Goal: Communication & Community: Answer question/provide support

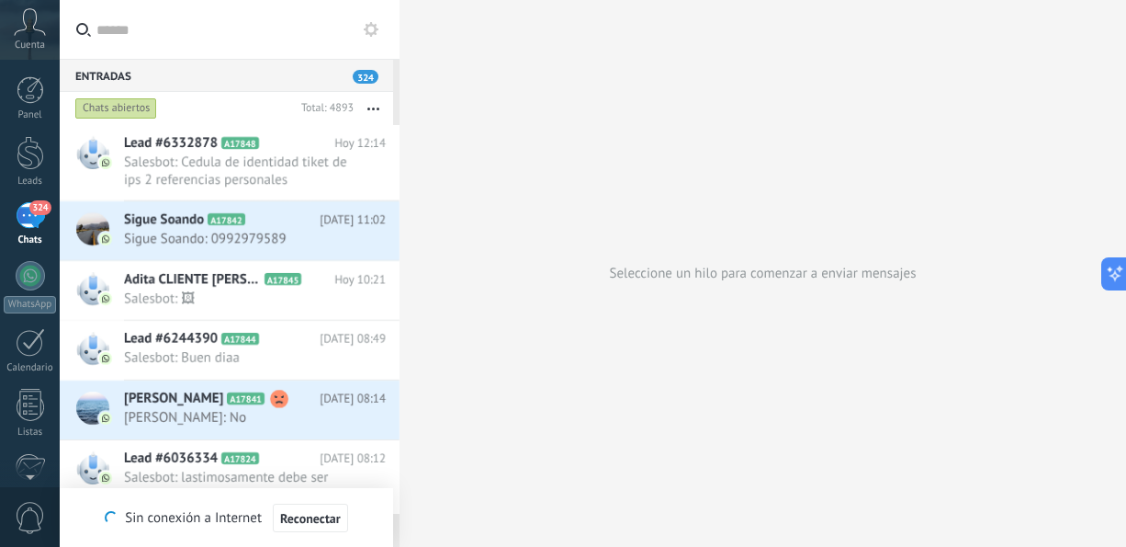
click at [372, 96] on button "button" at bounding box center [374, 108] width 40 height 33
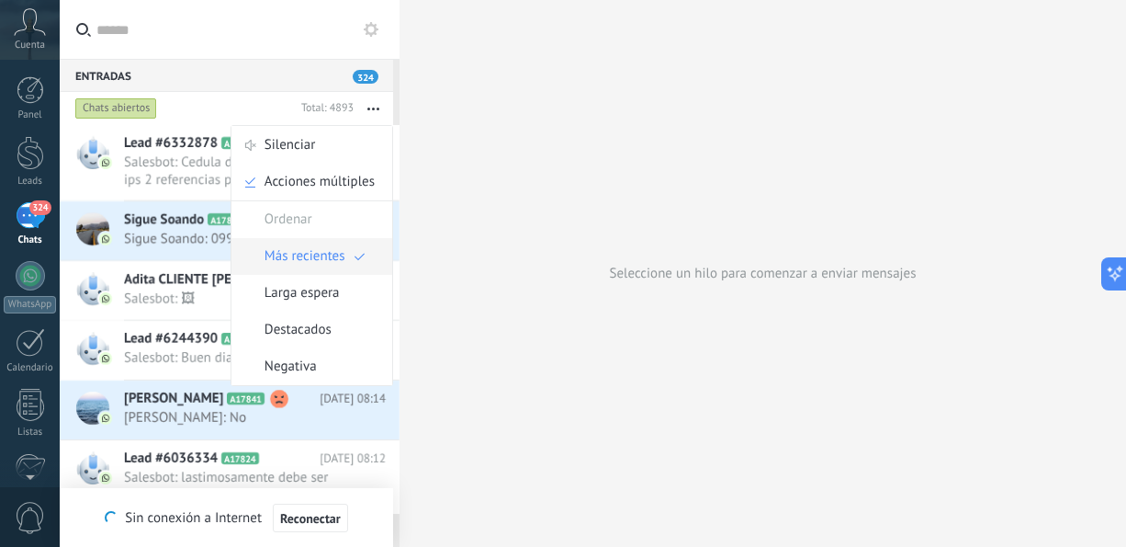
click at [311, 252] on span "Más recientes" at bounding box center [305, 256] width 81 height 37
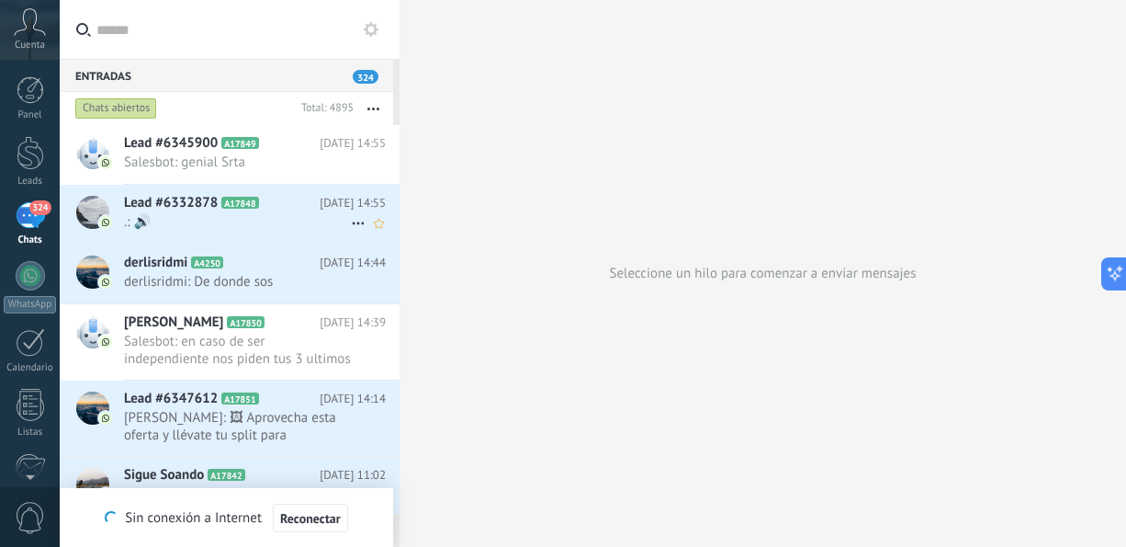
click at [279, 224] on span ".: 🔊" at bounding box center [237, 221] width 227 height 17
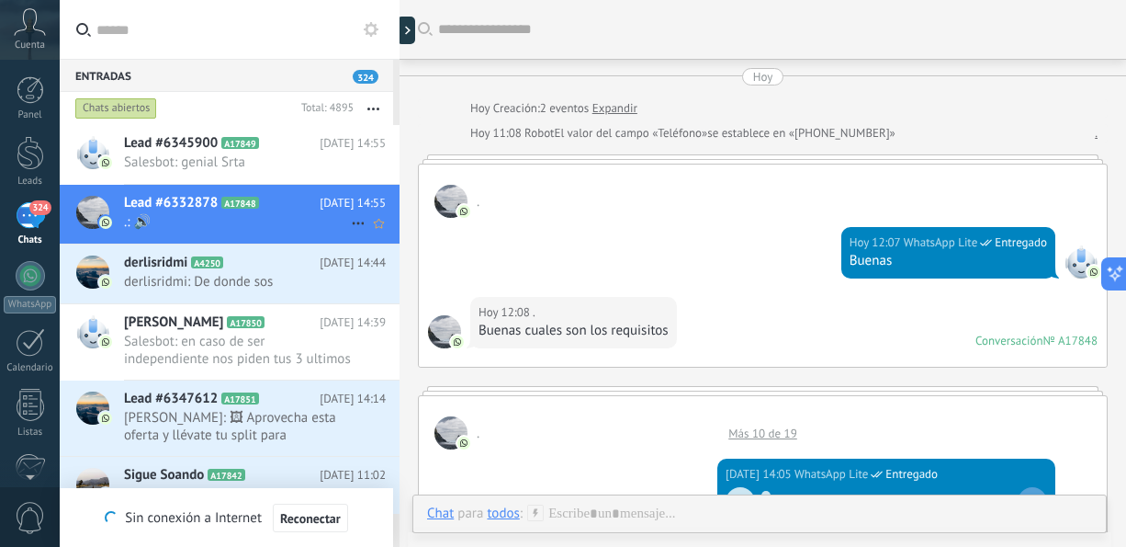
scroll to position [1094, 0]
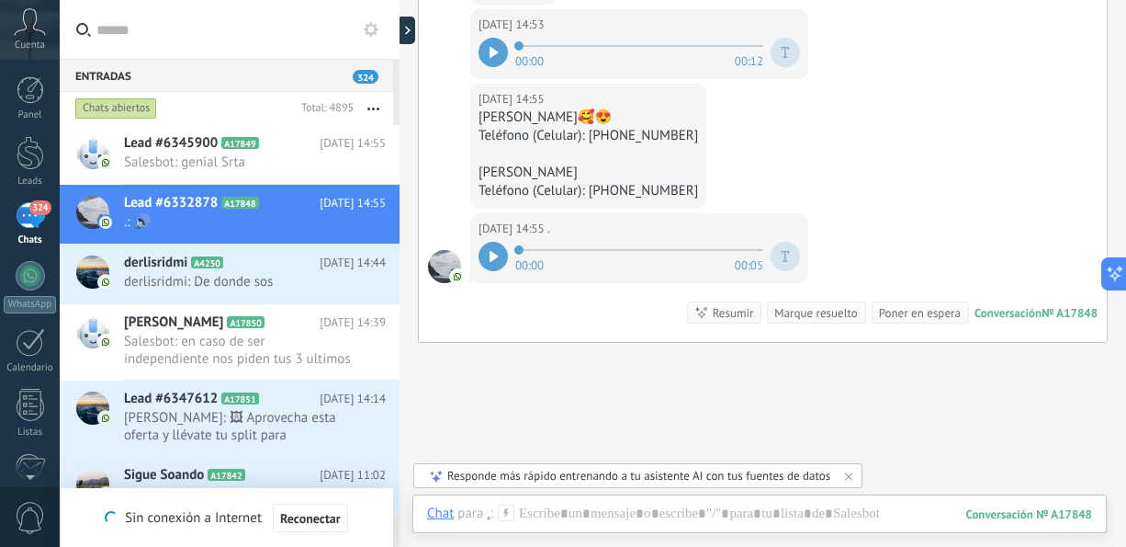
click at [482, 257] on div at bounding box center [493, 256] width 29 height 29
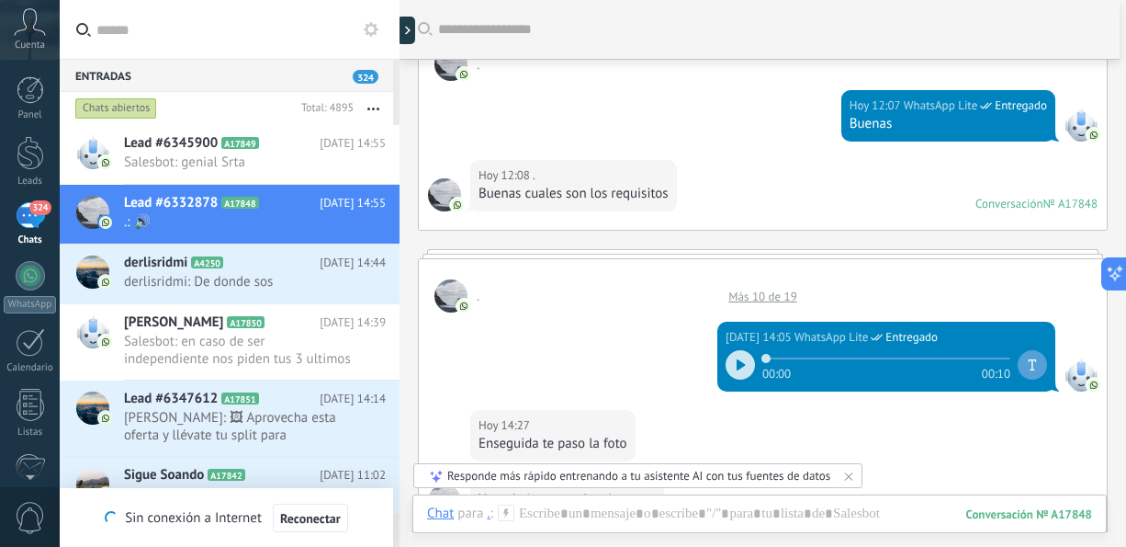
scroll to position [0, 0]
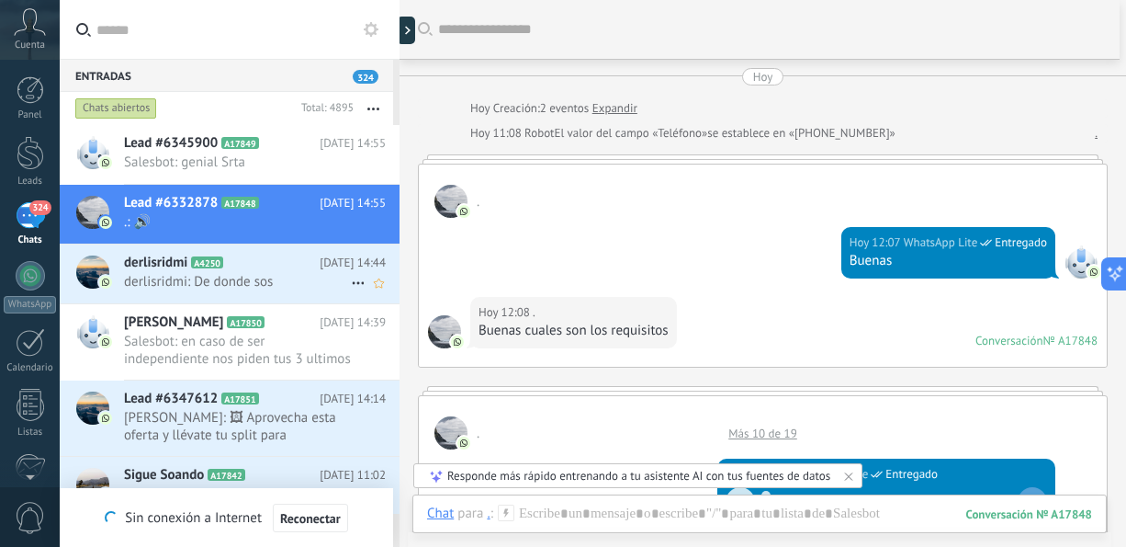
click at [194, 285] on span "derlisridmi: De donde sos" at bounding box center [237, 281] width 227 height 17
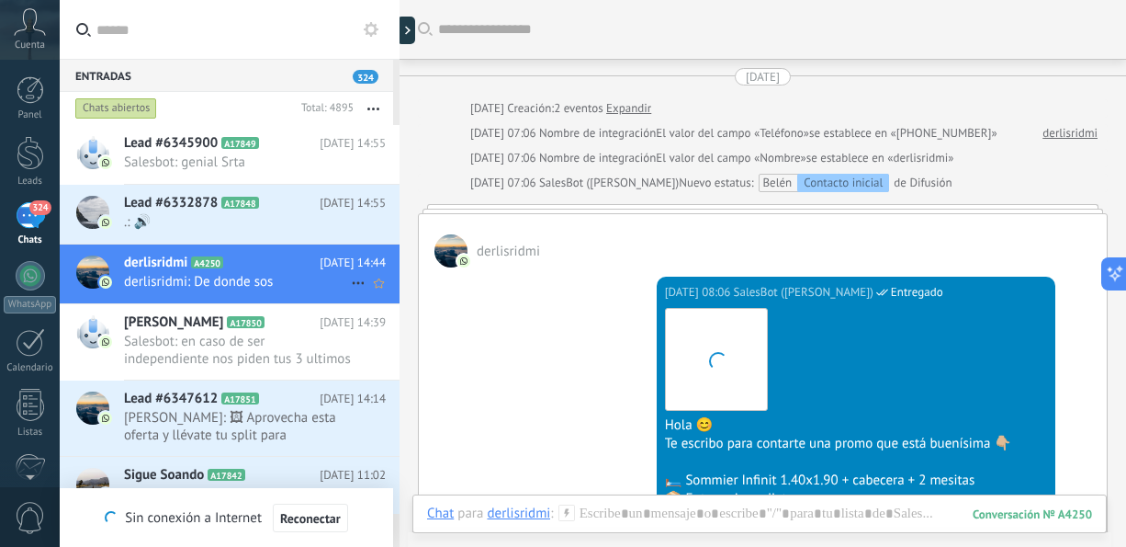
scroll to position [700, 0]
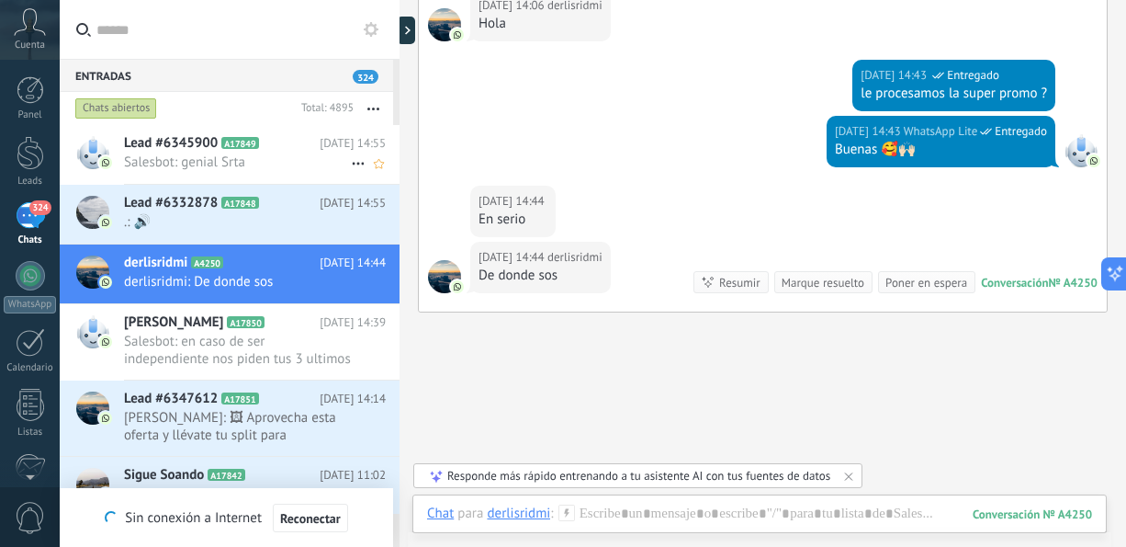
click at [284, 162] on span "Salesbot: genial Srta" at bounding box center [237, 161] width 227 height 17
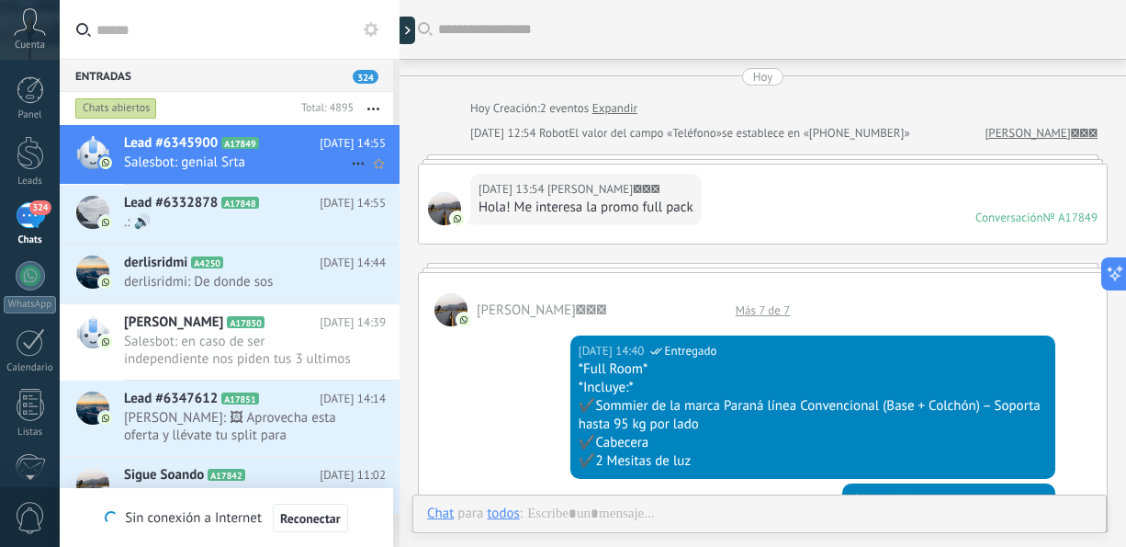
scroll to position [891, 0]
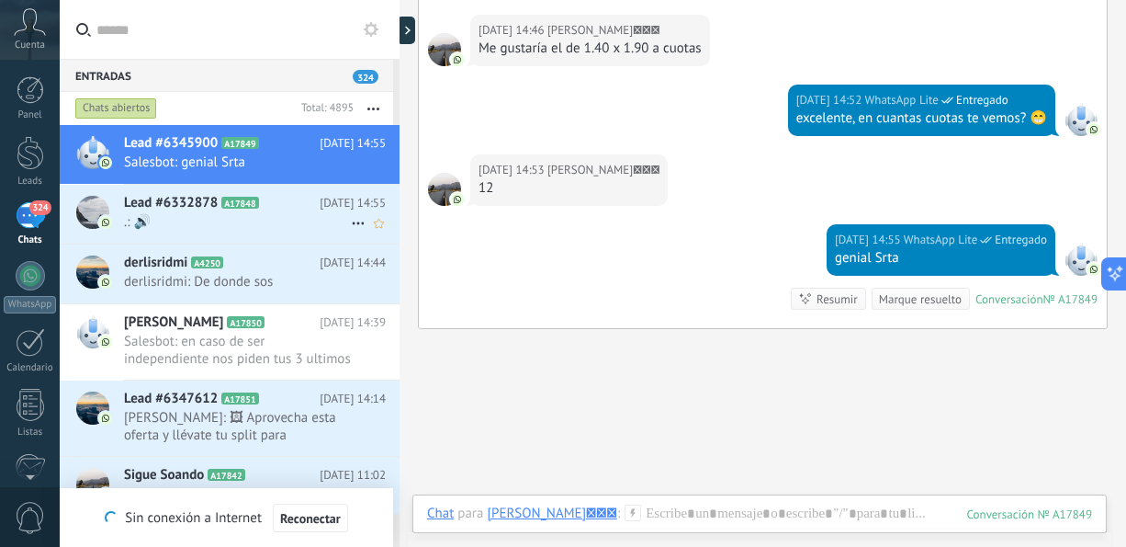
click at [228, 236] on div "Lead #6332878 A17848 [DATE] 14:55 .: 🔊" at bounding box center [262, 214] width 276 height 58
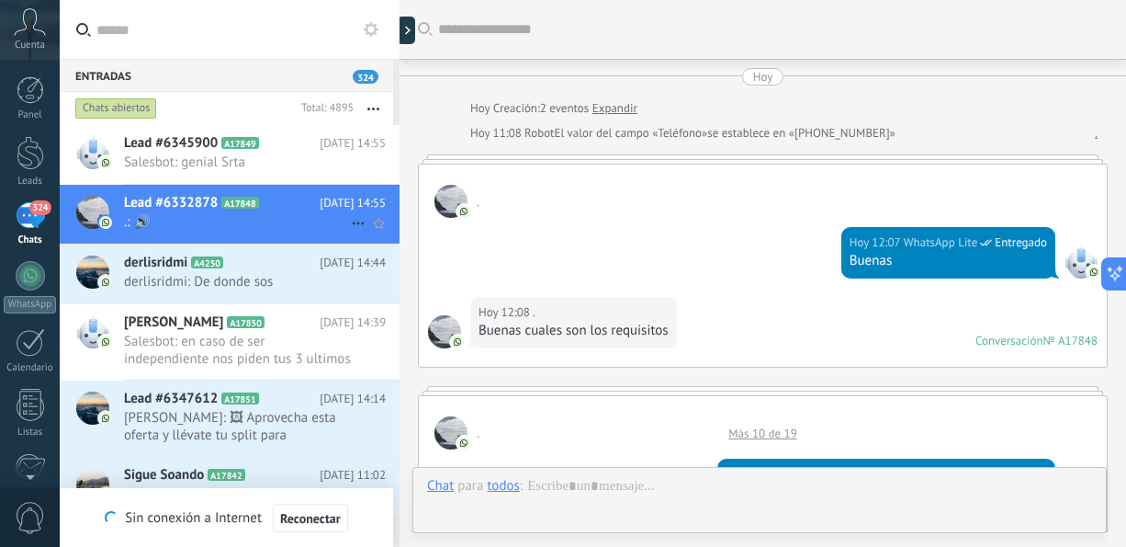
scroll to position [1206, 0]
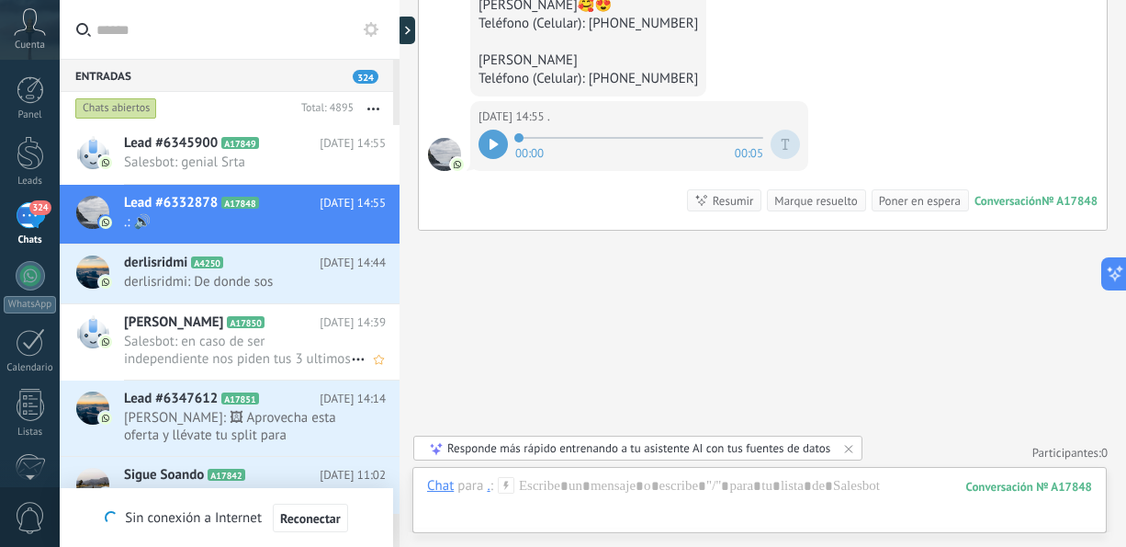
click at [230, 341] on span "Salesbot: en caso de ser independiente nos piden tus 3 ultimos ivas. Hay posibi…" at bounding box center [237, 350] width 227 height 35
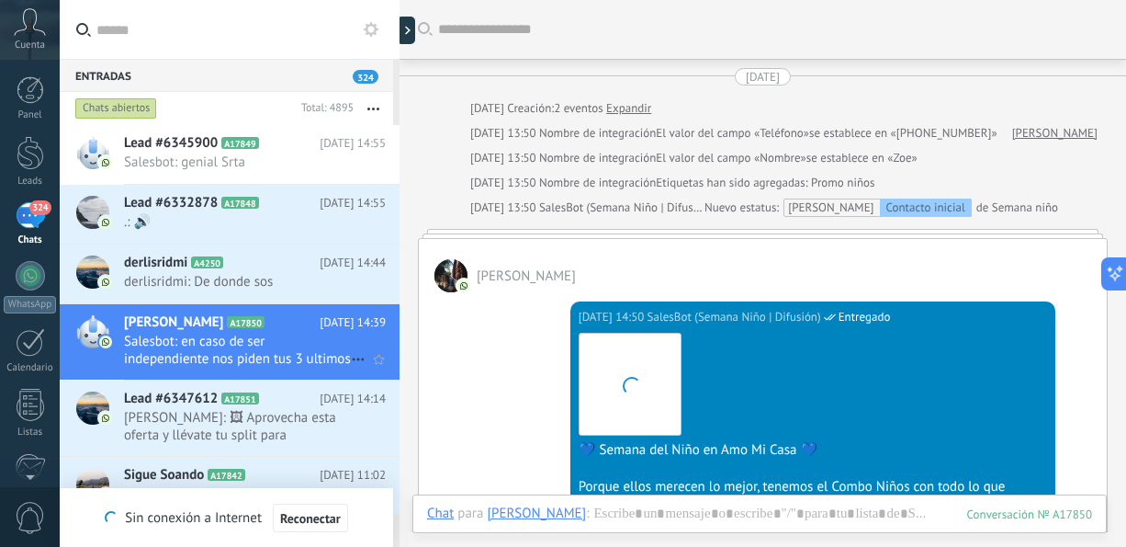
scroll to position [1567, 0]
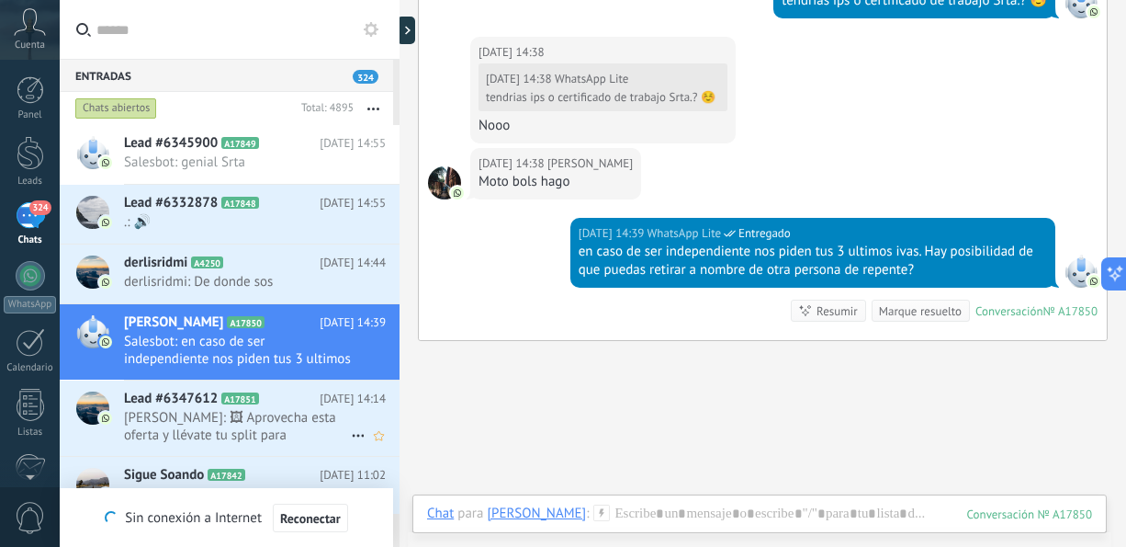
click at [251, 430] on span "[PERSON_NAME]: 🖼 Aprovecha esta oferta y llévate tu split para adelantarte al v…" at bounding box center [237, 426] width 227 height 35
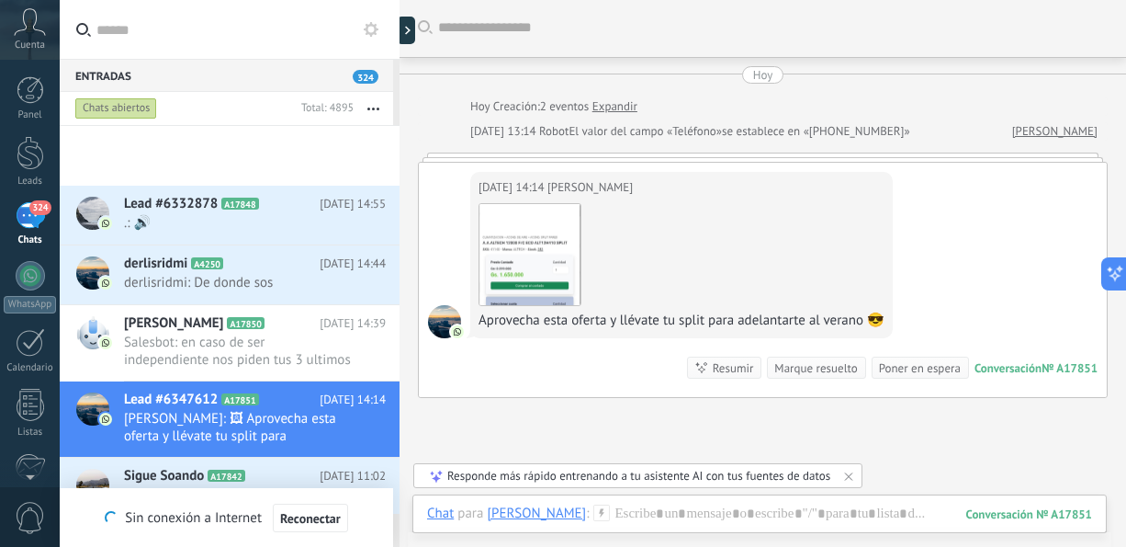
scroll to position [341, 0]
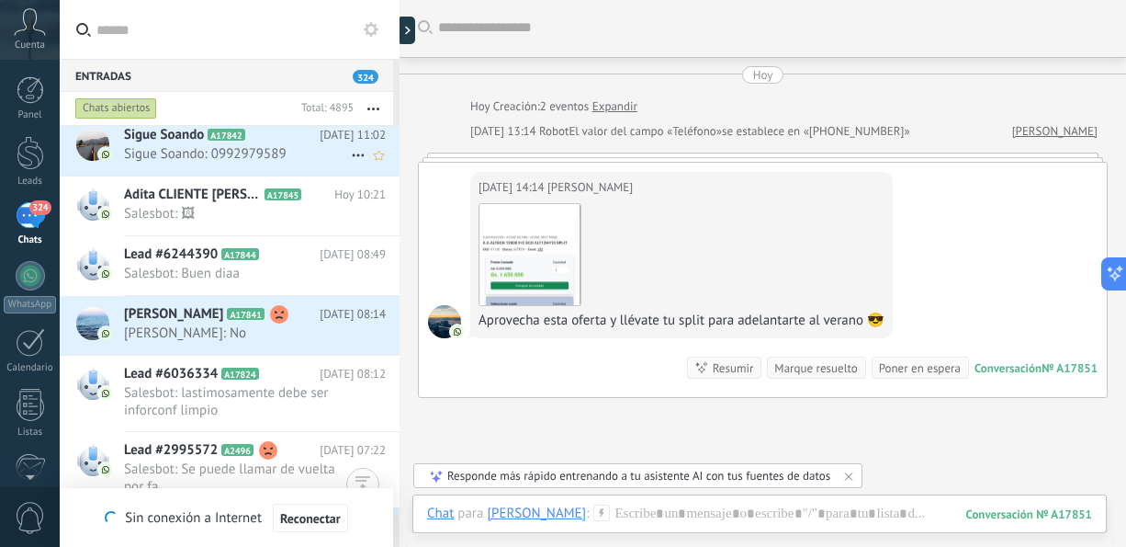
click at [289, 164] on div "Sigue Soando A17842 [DATE] 11:02 Sigue Soando: 0992979589" at bounding box center [262, 146] width 276 height 58
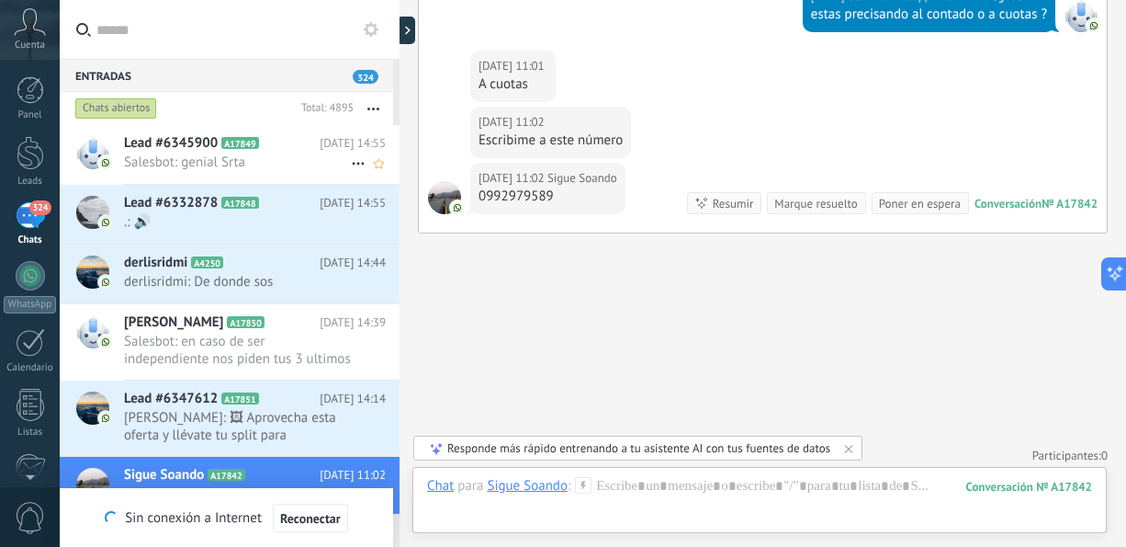
click at [277, 151] on icon at bounding box center [274, 143] width 18 height 18
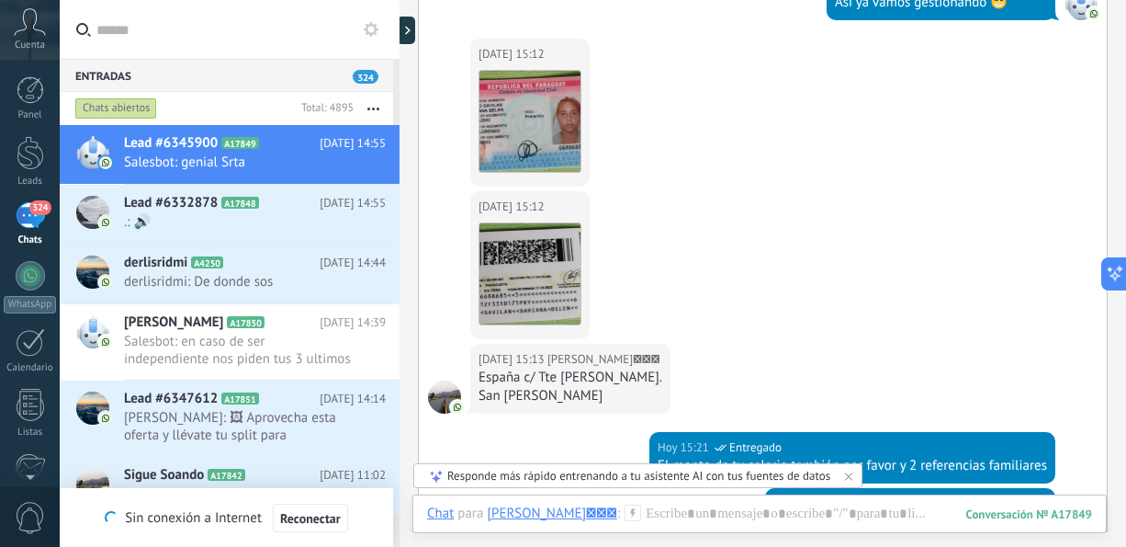
scroll to position [436, 0]
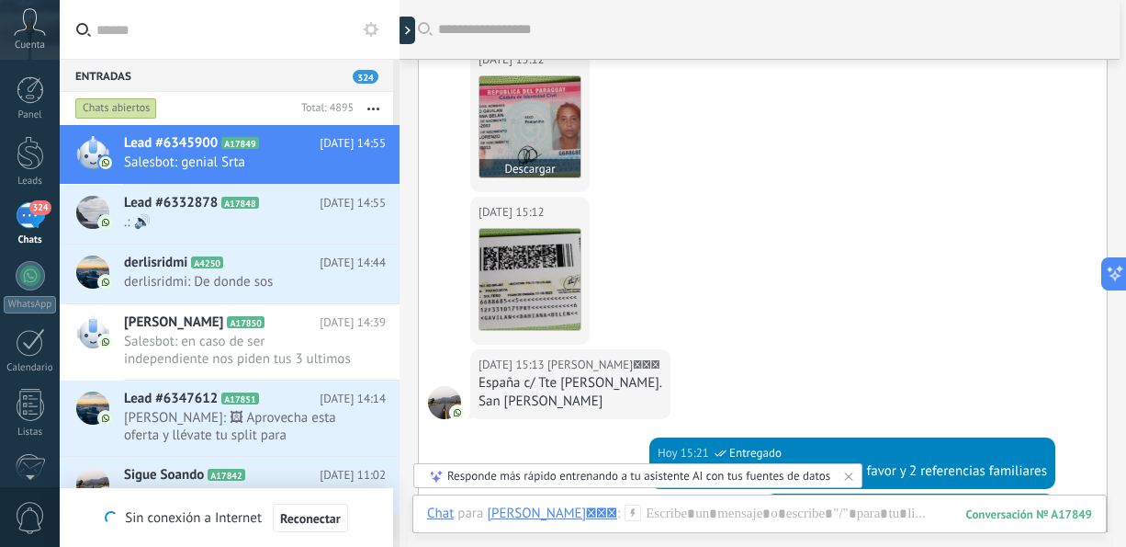
click at [560, 145] on img at bounding box center [530, 126] width 101 height 101
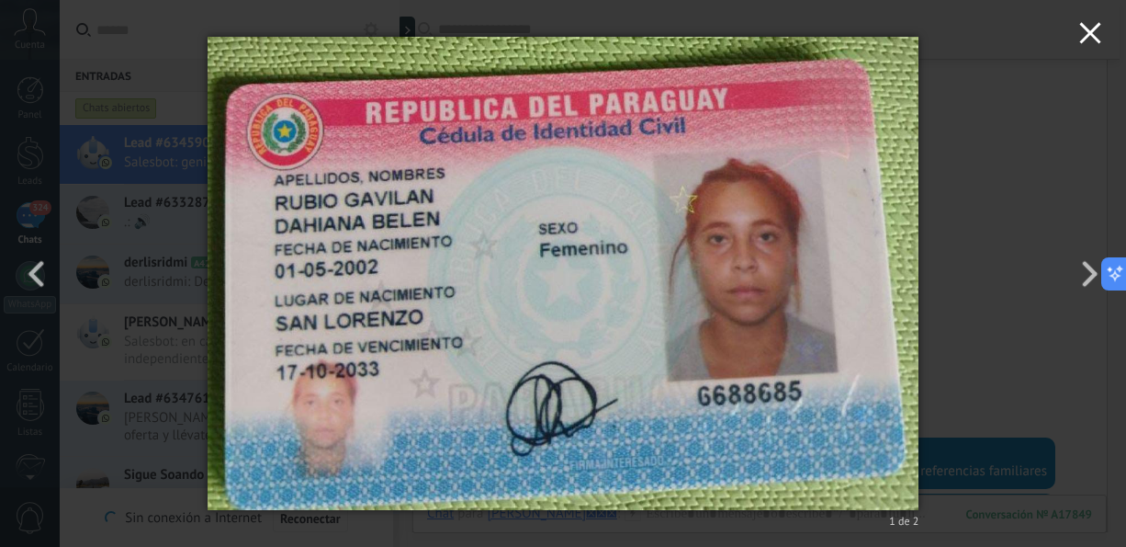
click at [1091, 26] on icon "button" at bounding box center [1091, 33] width 22 height 22
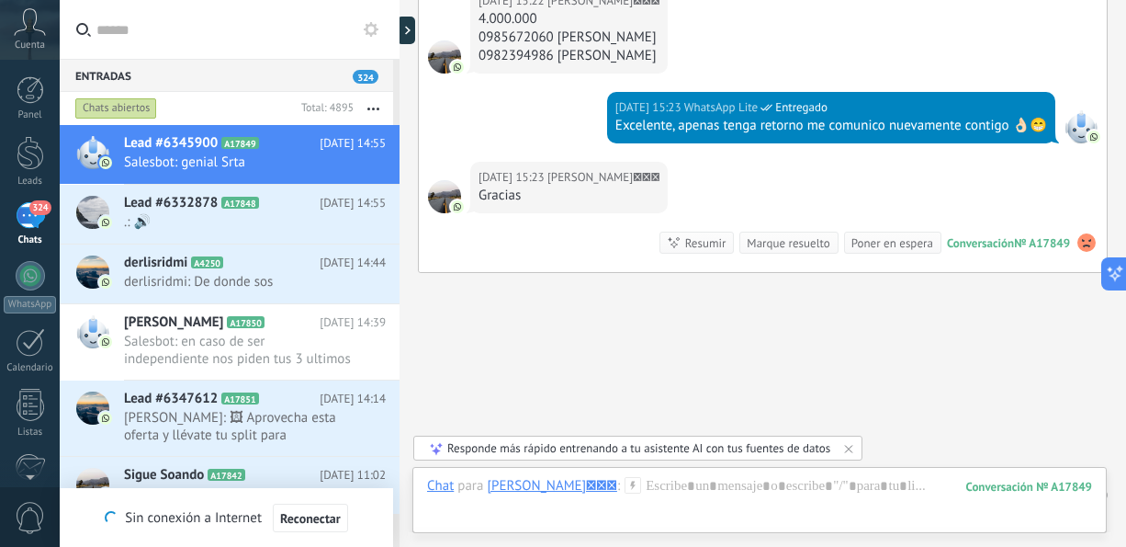
scroll to position [1015, 0]
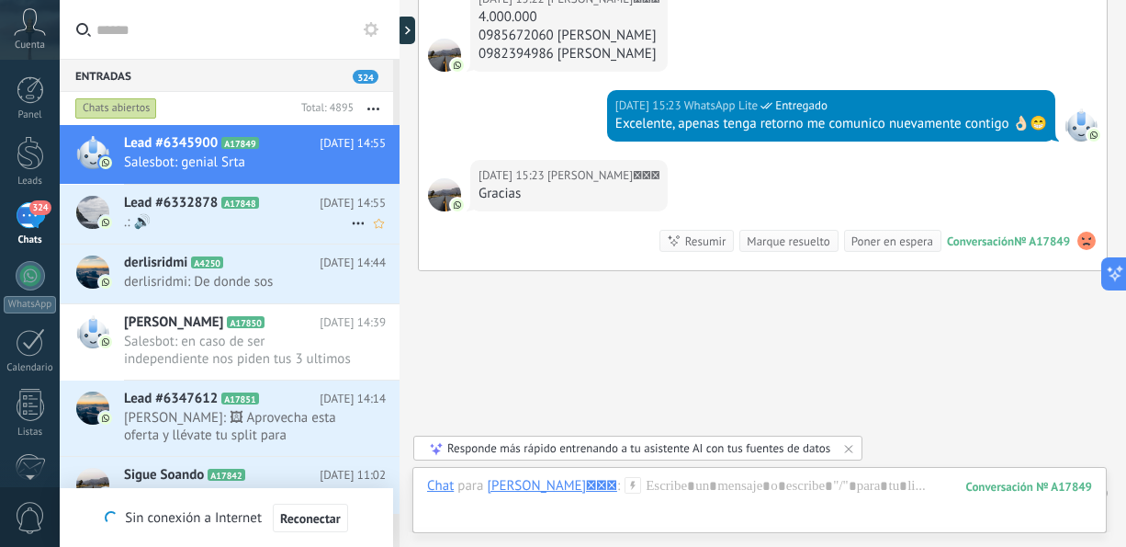
click at [266, 213] on span ".: 🔊" at bounding box center [237, 221] width 227 height 17
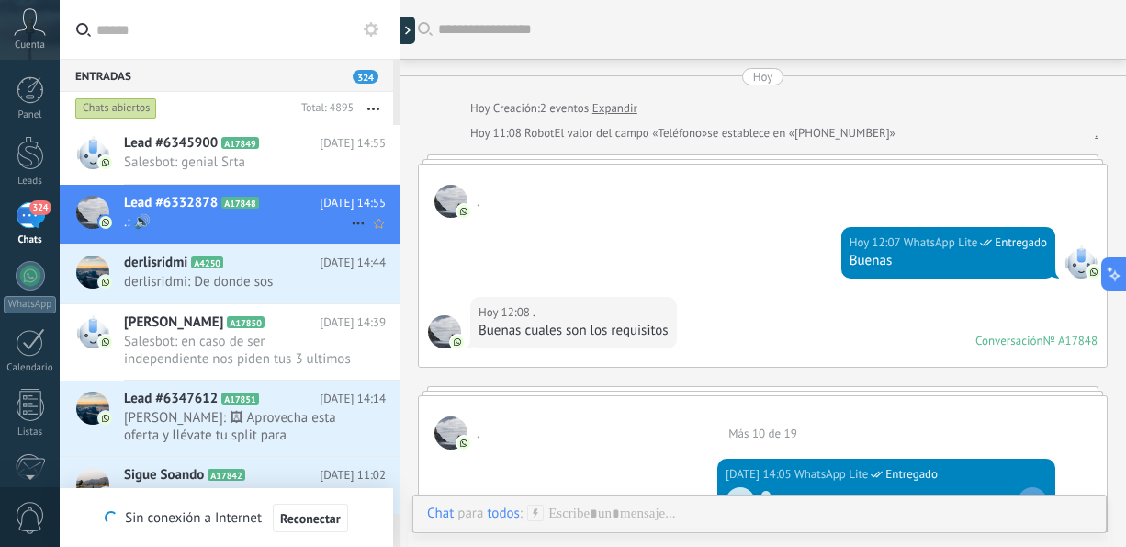
scroll to position [1094, 0]
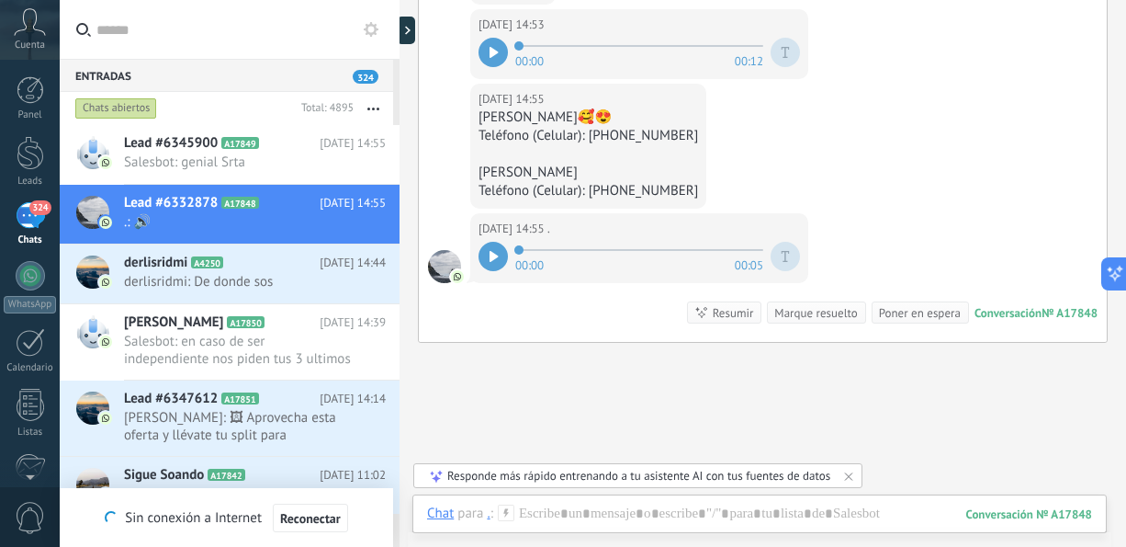
click at [495, 257] on div at bounding box center [493, 256] width 29 height 29
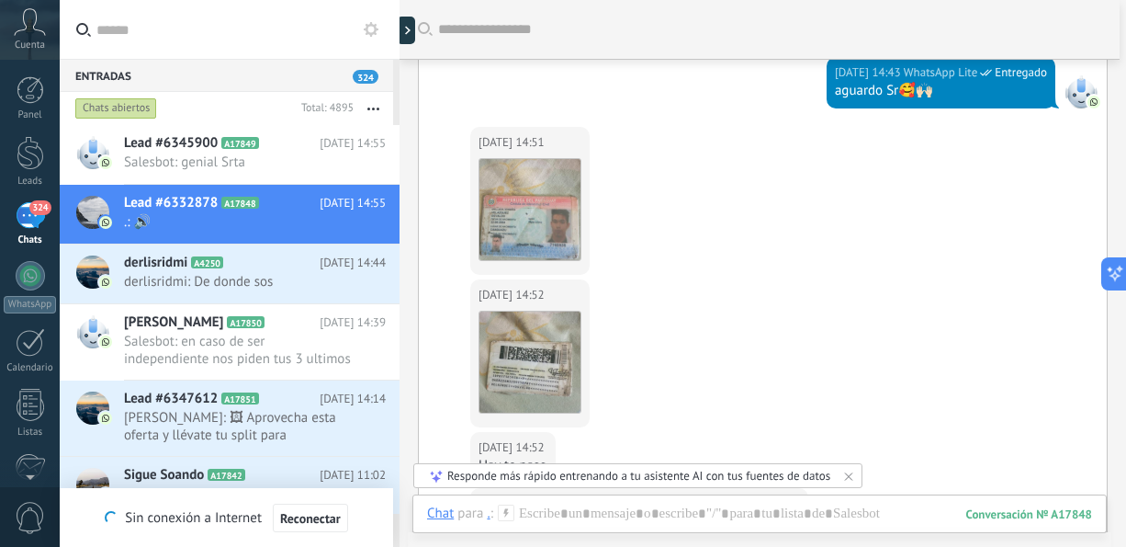
scroll to position [137, 0]
